Goal: Task Accomplishment & Management: Manage account settings

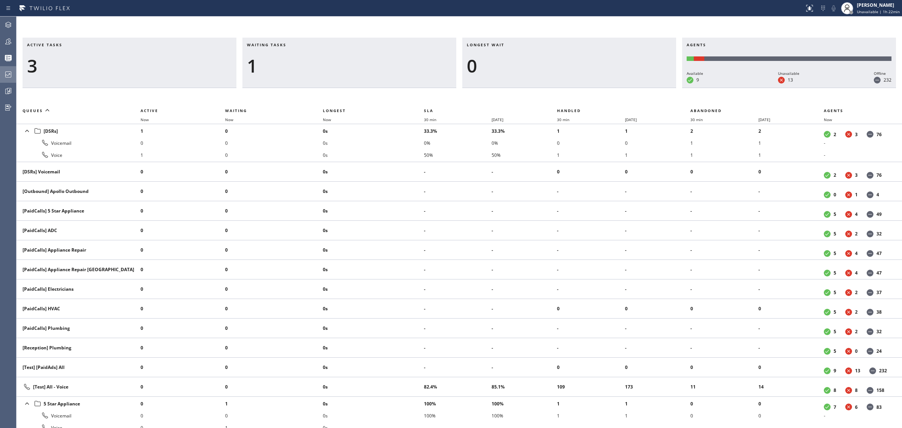
click at [3, 80] on div at bounding box center [8, 74] width 17 height 15
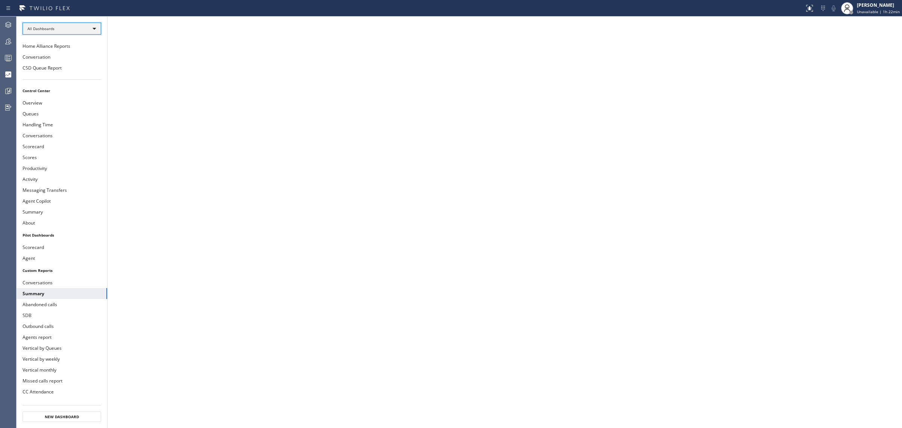
click at [82, 24] on div "All Dashboards" at bounding box center [62, 29] width 79 height 12
drag, startPoint x: 164, startPoint y: 102, endPoint x: 9, endPoint y: 88, distance: 156.3
click at [9, 88] on div at bounding box center [451, 214] width 902 height 428
click at [9, 88] on icon at bounding box center [8, 90] width 9 height 9
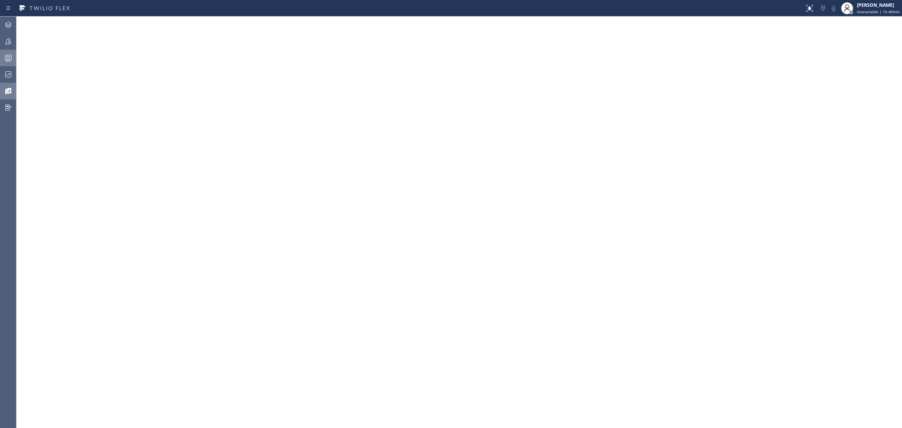
click at [11, 50] on div at bounding box center [8, 57] width 17 height 15
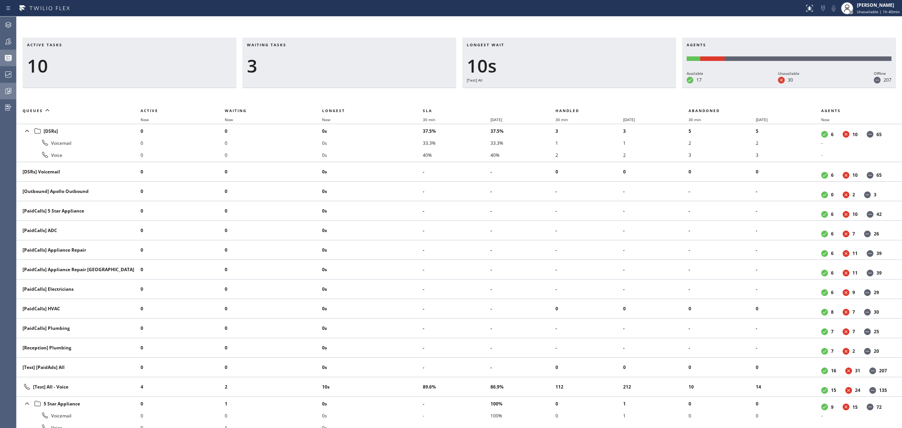
click at [11, 50] on div at bounding box center [8, 57] width 17 height 15
click at [12, 41] on icon at bounding box center [8, 41] width 9 height 9
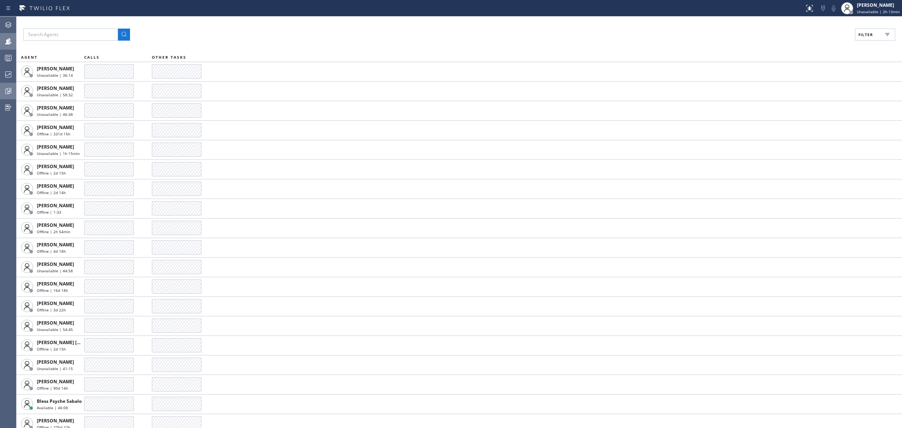
click at [868, 38] on button "Filter" at bounding box center [875, 35] width 40 height 12
click at [806, 90] on label "Available" at bounding box center [846, 89] width 99 height 6
click at [797, 90] on input "Available" at bounding box center [792, 88] width 9 height 9
click at [853, 39] on button "Apply" at bounding box center [855, 43] width 27 height 11
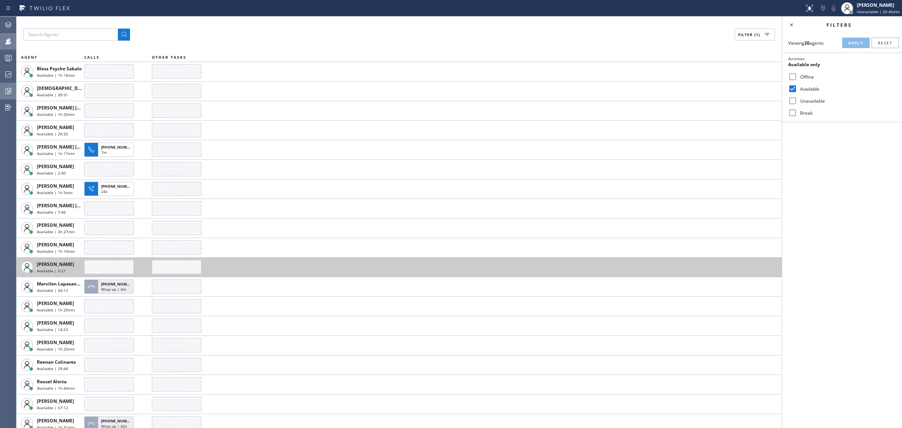
scroll to position [25, 0]
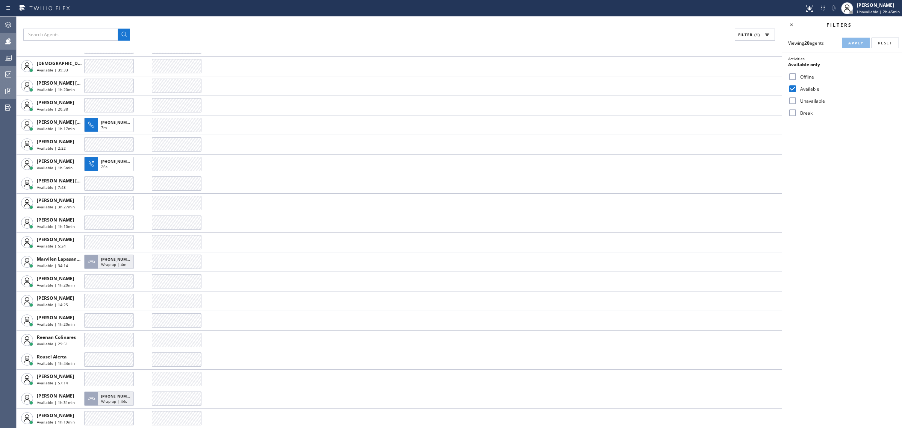
click at [6, 67] on div at bounding box center [8, 74] width 17 height 15
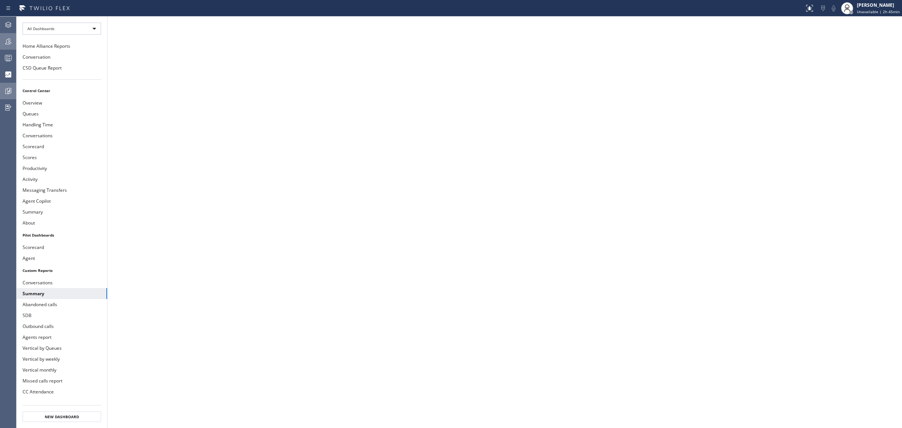
click at [5, 38] on icon at bounding box center [8, 41] width 9 height 9
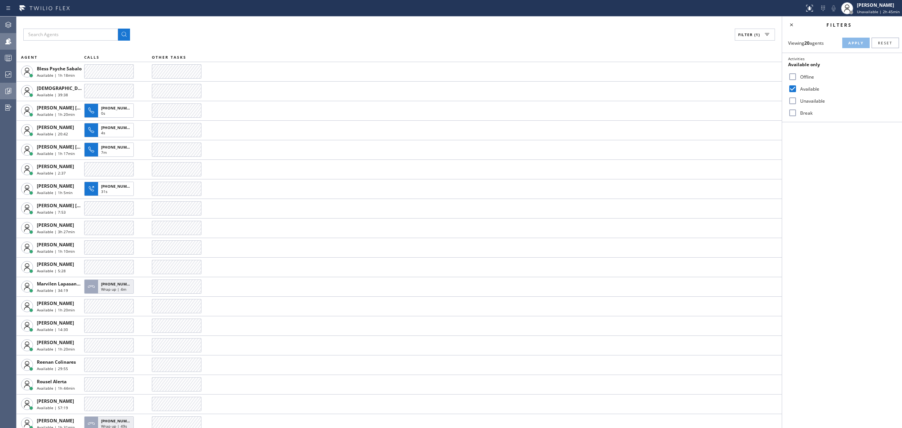
click at [796, 88] on input "Available" at bounding box center [792, 88] width 9 height 9
checkbox input "false"
click at [795, 109] on input "Break" at bounding box center [792, 112] width 9 height 9
click at [854, 42] on span "Apply" at bounding box center [855, 42] width 15 height 5
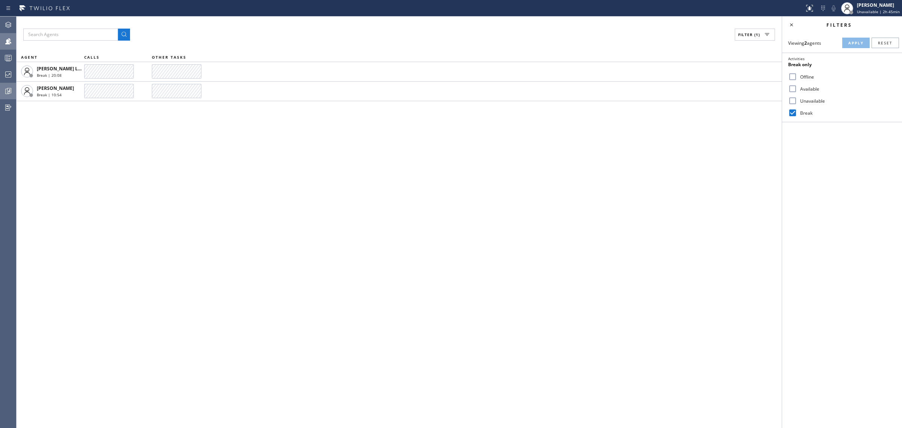
click at [792, 111] on input "Break" at bounding box center [792, 112] width 9 height 9
checkbox input "false"
click at [794, 85] on input "Available" at bounding box center [792, 88] width 9 height 9
checkbox input "true"
click at [850, 44] on span "Apply" at bounding box center [855, 42] width 15 height 5
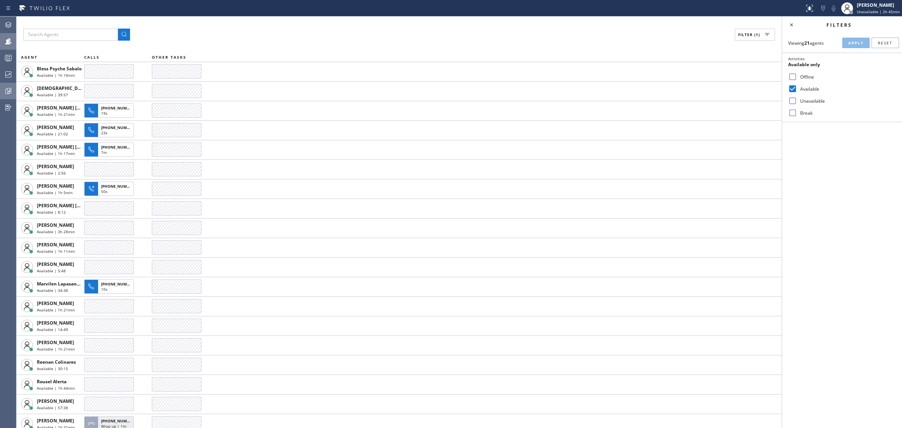
drag, startPoint x: 608, startPoint y: 187, endPoint x: 827, endPoint y: 173, distance: 219.6
click at [827, 173] on div "Filters Viewing 21 agents Apply Reset Activities Available only Offline Availab…" at bounding box center [842, 222] width 120 height 411
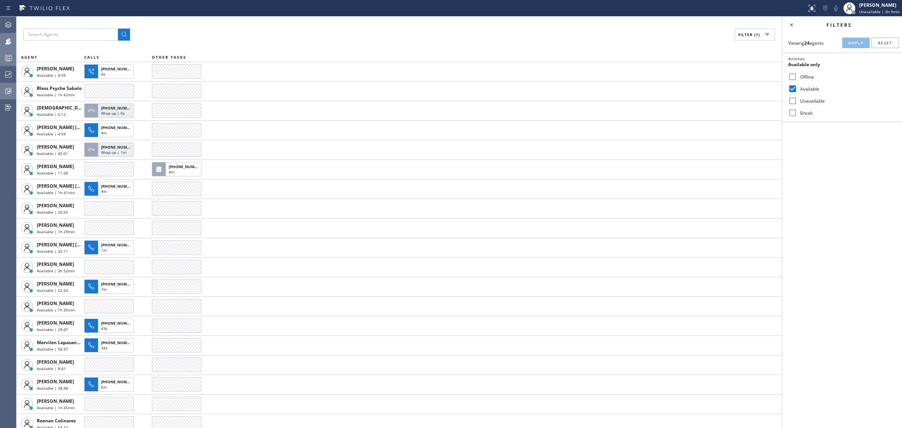
click at [14, 63] on div at bounding box center [8, 57] width 17 height 15
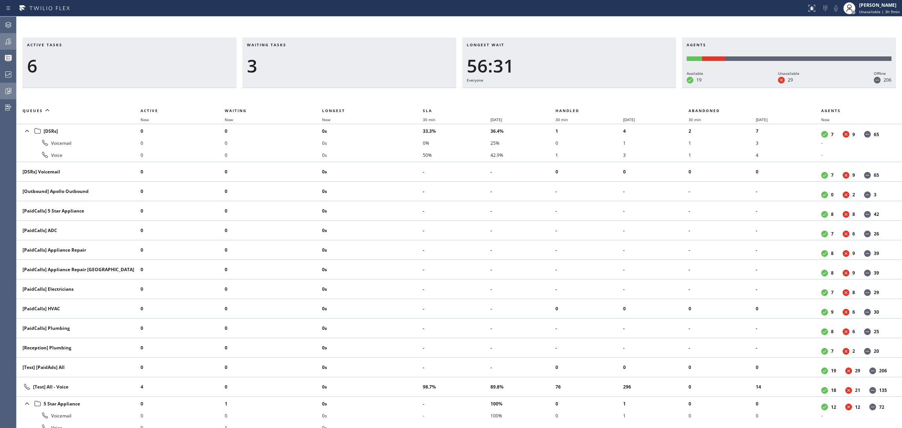
click at [13, 39] on div at bounding box center [8, 41] width 17 height 9
